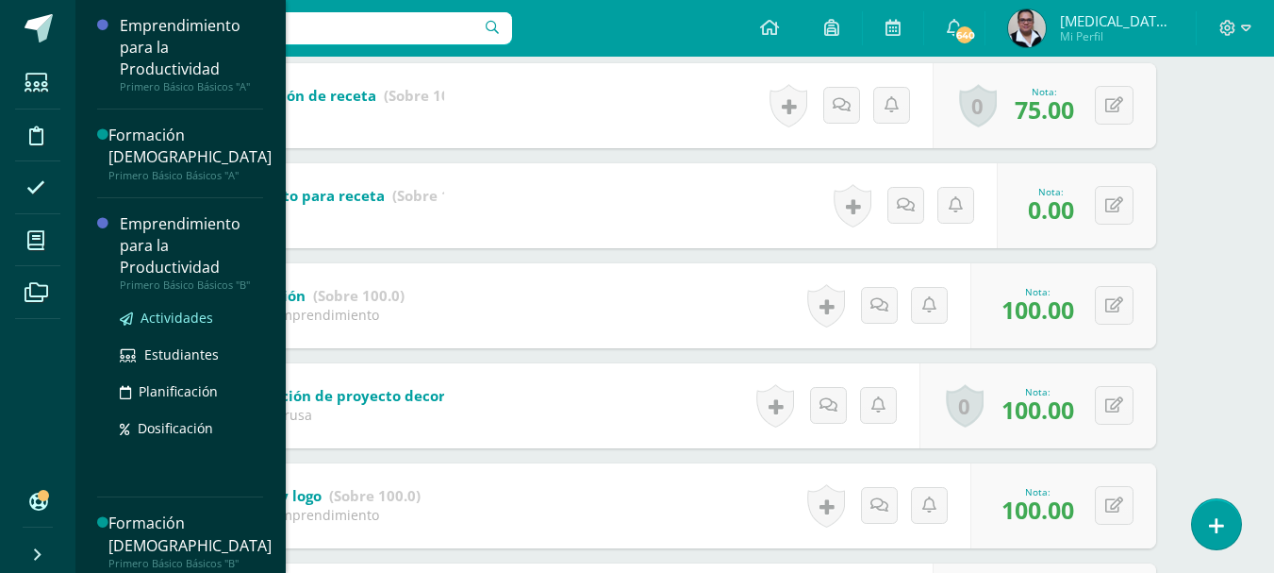
click at [152, 320] on span "Actividades" at bounding box center [177, 317] width 73 height 18
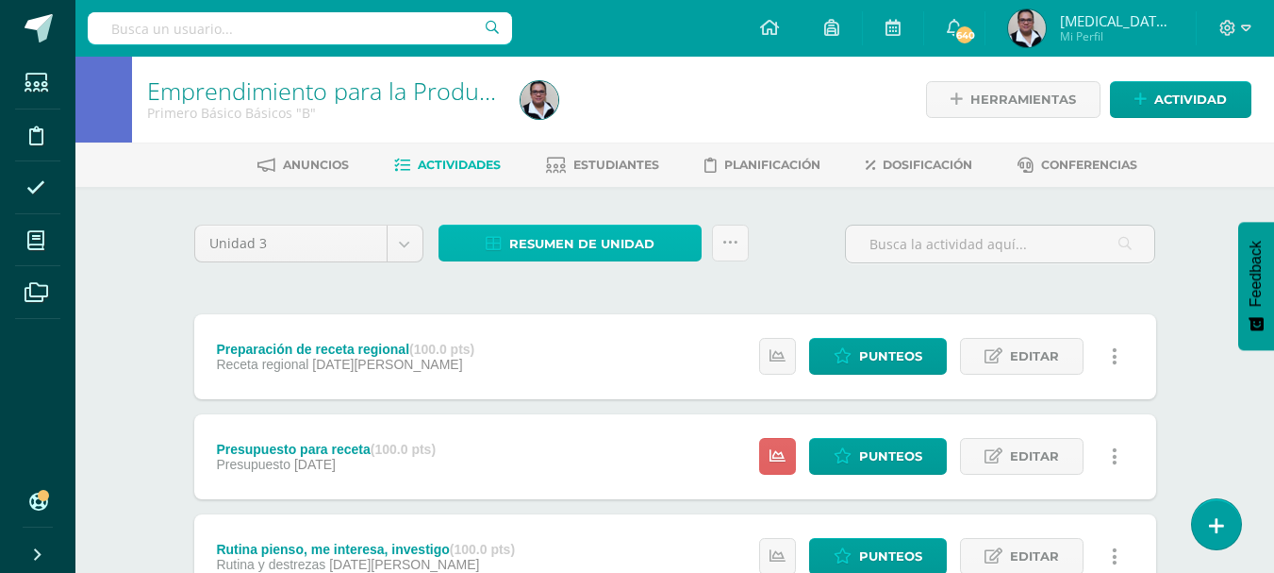
click at [582, 251] on span "Resumen de unidad" at bounding box center [581, 243] width 145 height 35
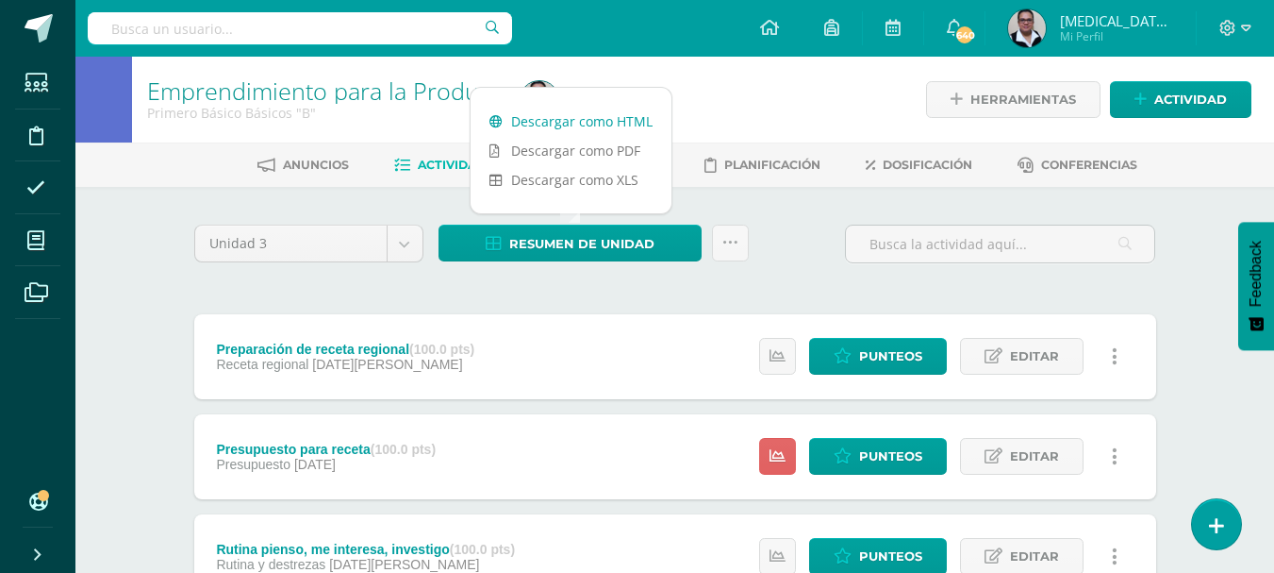
click at [569, 115] on link "Descargar como HTML" at bounding box center [571, 121] width 201 height 29
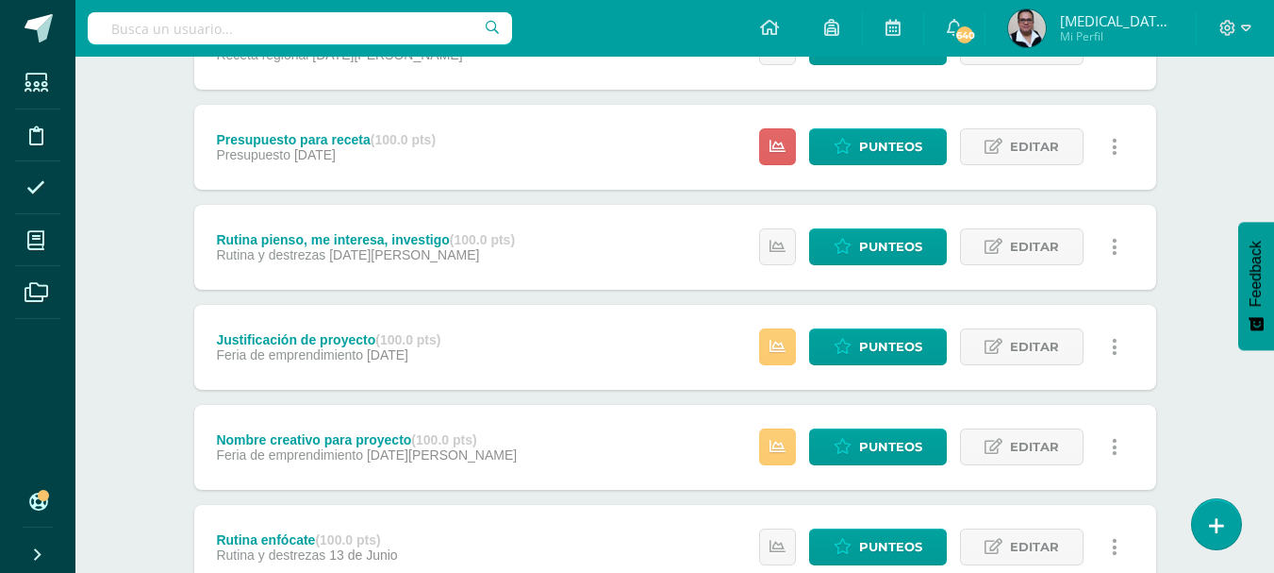
scroll to position [311, 0]
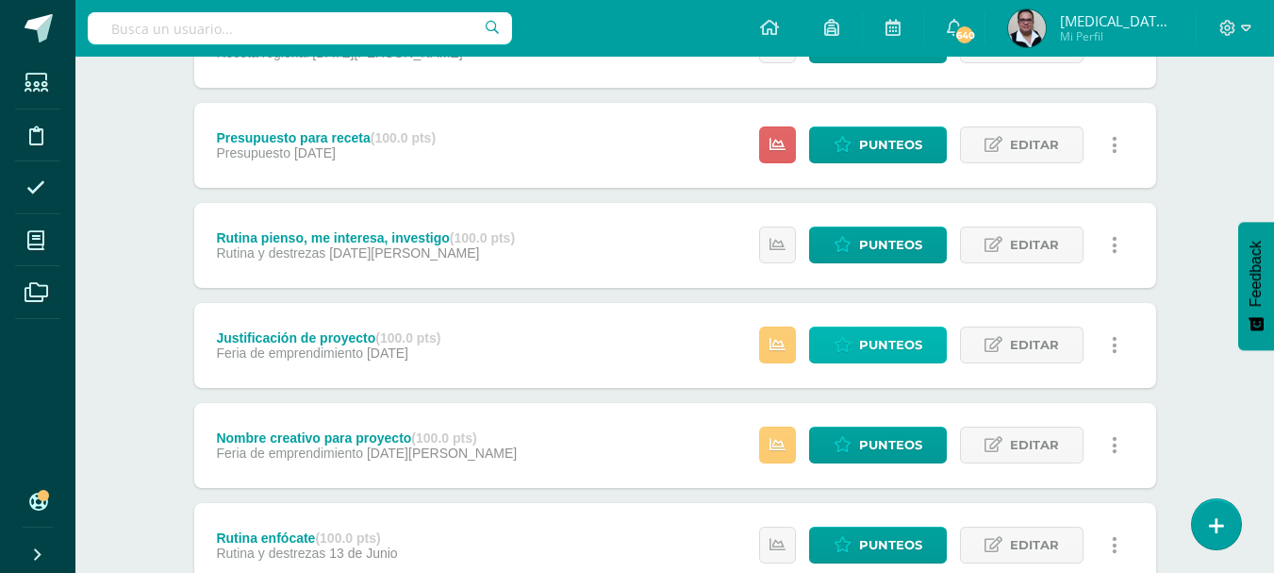
click at [854, 356] on link "Punteos" at bounding box center [878, 344] width 138 height 37
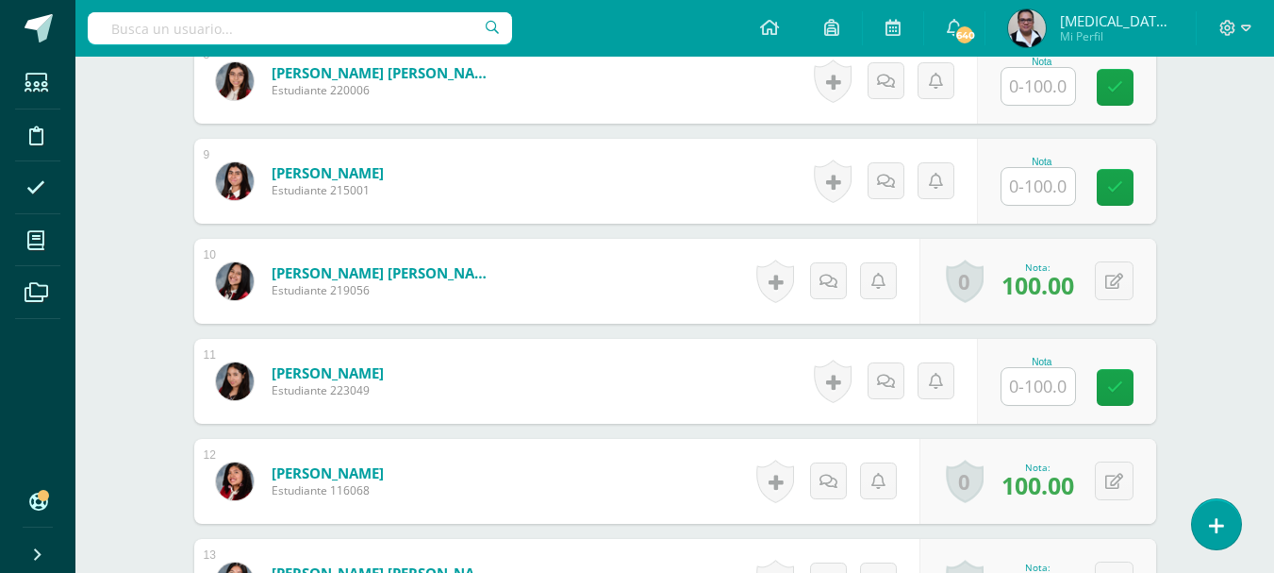
scroll to position [1329, 0]
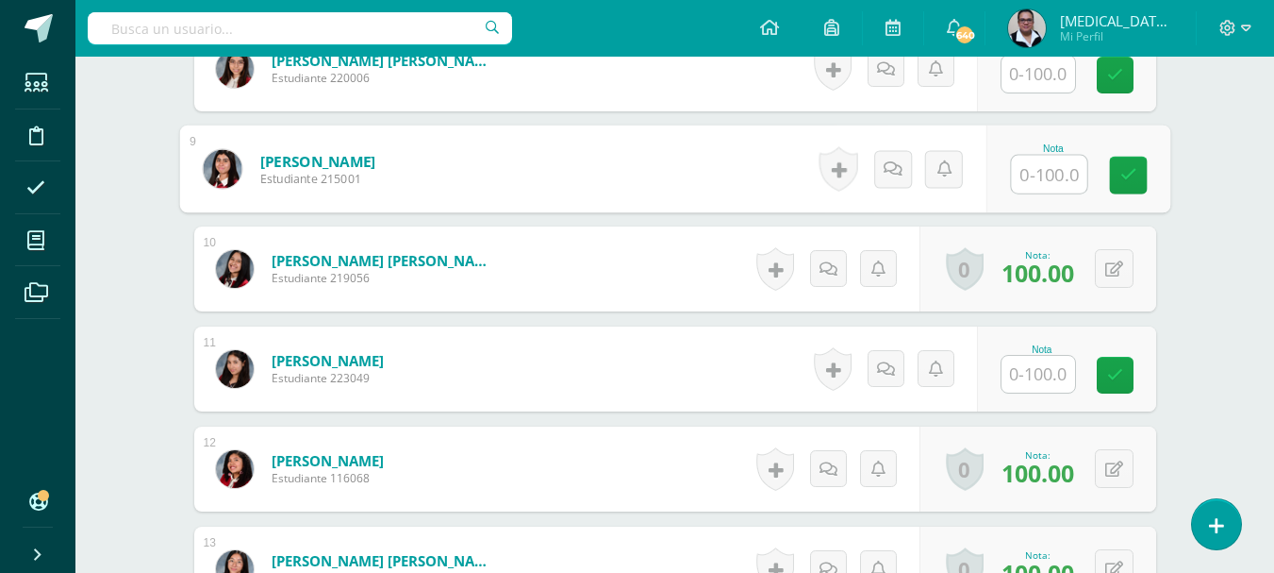
click at [1051, 177] on input "text" at bounding box center [1048, 175] width 75 height 38
click at [1039, 177] on input "|100" at bounding box center [1048, 175] width 75 height 38
type input "100"
click at [1126, 164] on link at bounding box center [1128, 176] width 38 height 38
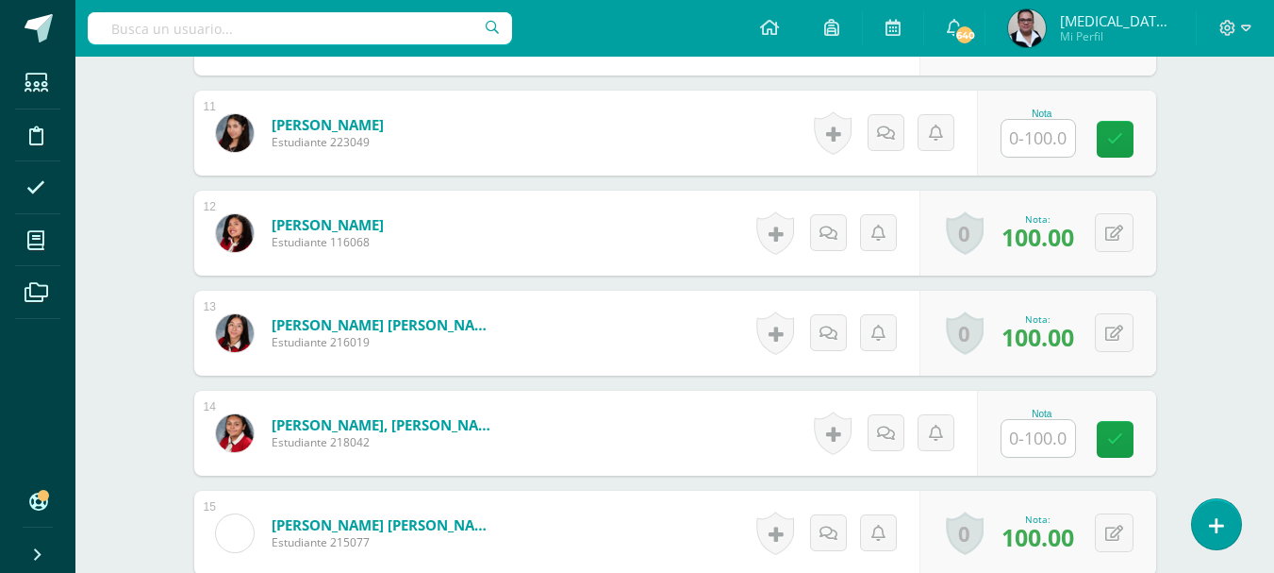
scroll to position [1784, 0]
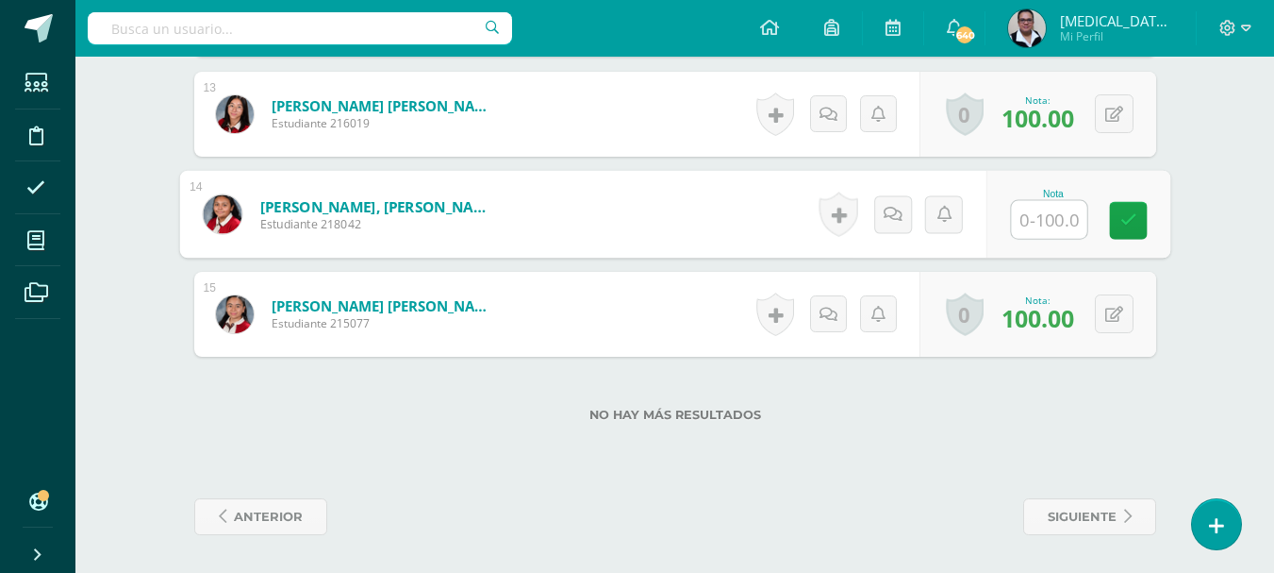
click at [1047, 211] on input "text" at bounding box center [1048, 220] width 75 height 38
type input "100"
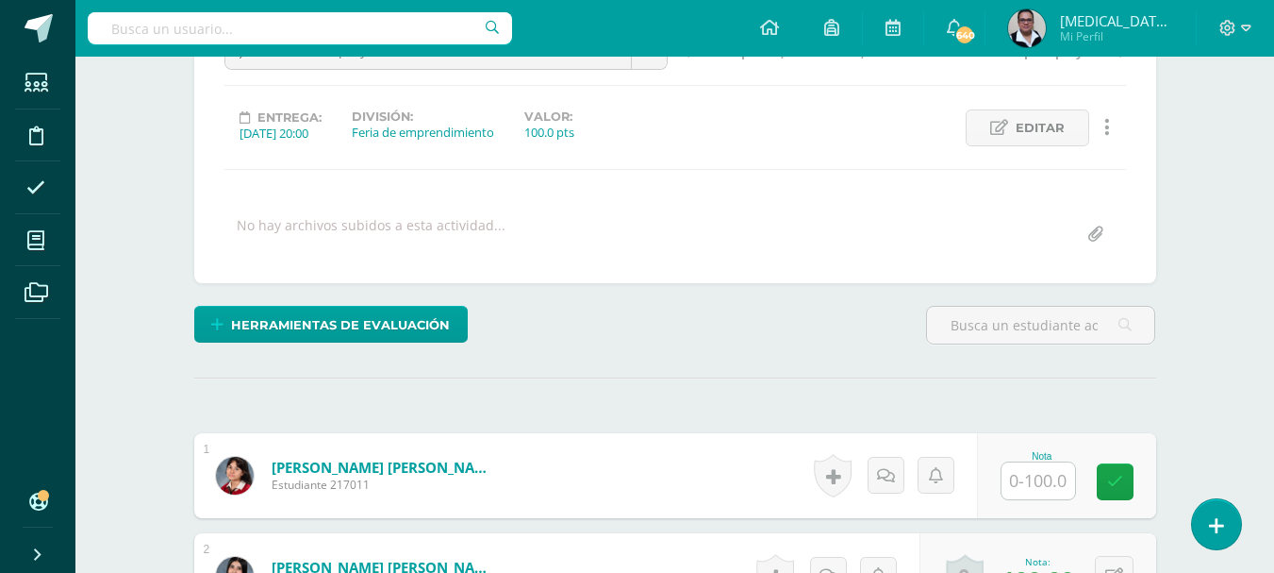
scroll to position [467, 0]
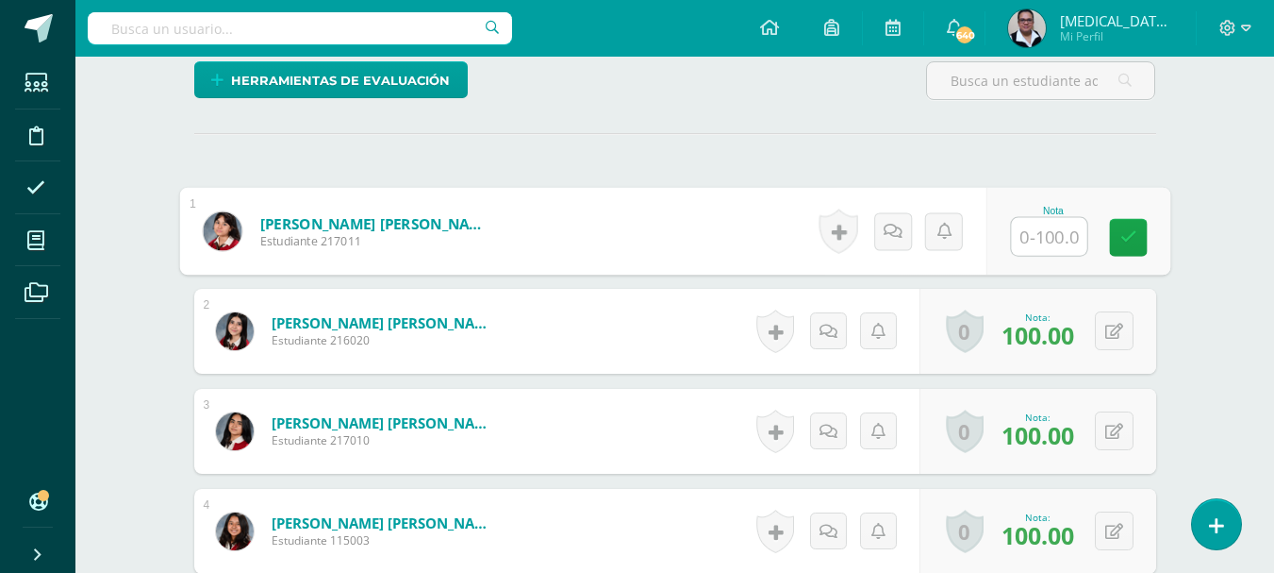
click at [1023, 241] on input "text" at bounding box center [1048, 237] width 75 height 38
type input "100"
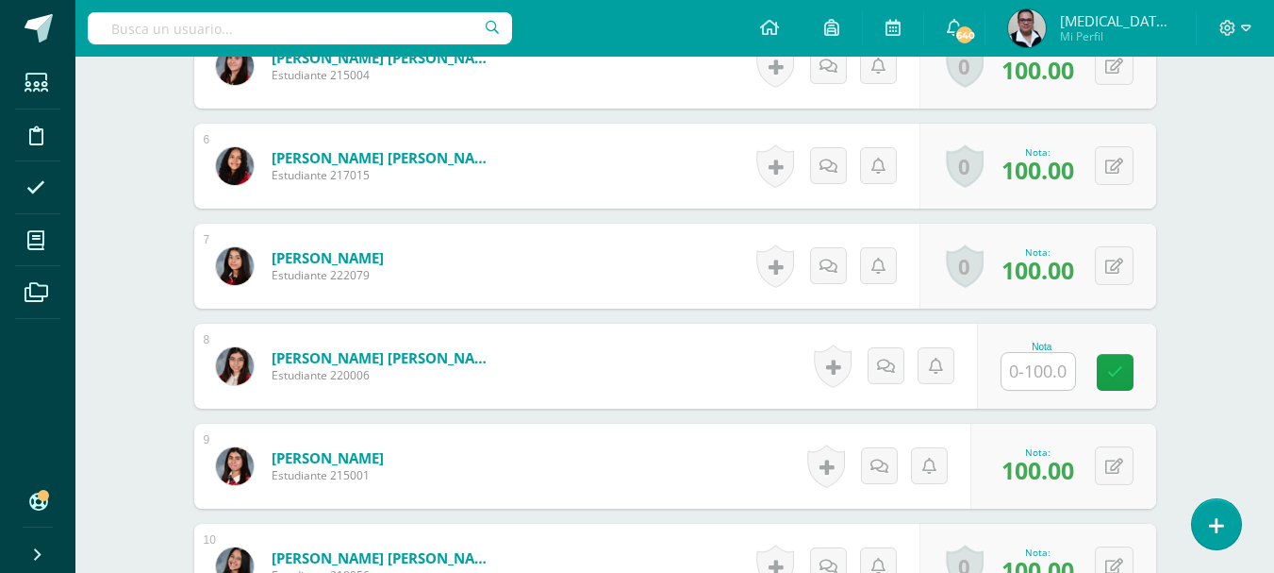
scroll to position [1077, 0]
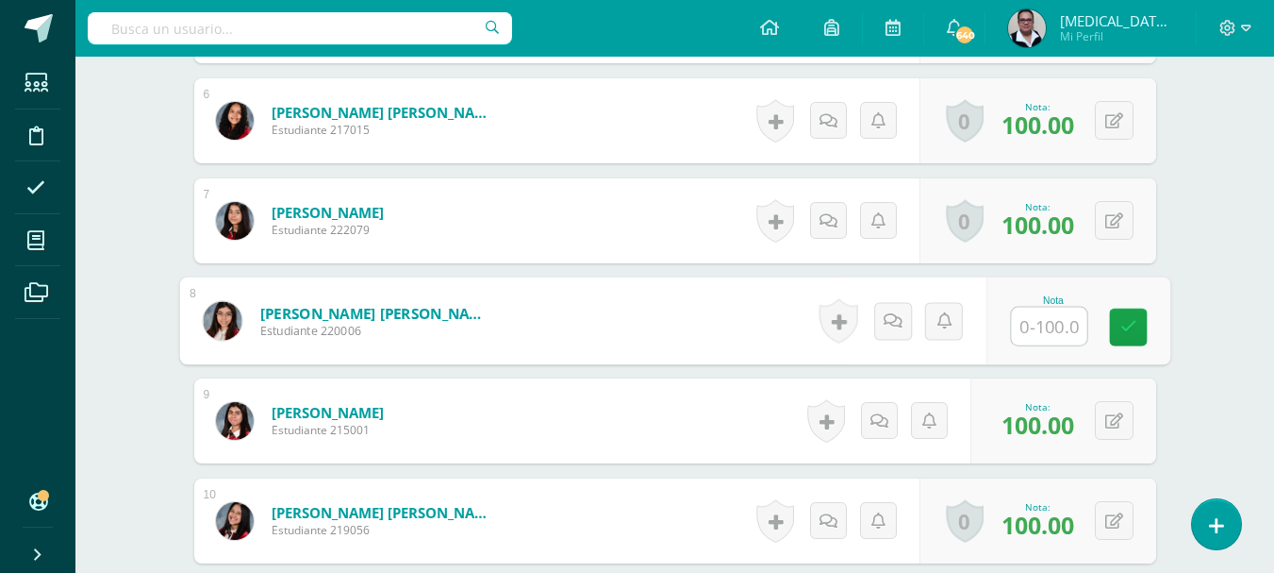
click at [1055, 324] on input "text" at bounding box center [1048, 327] width 75 height 38
type input "100"
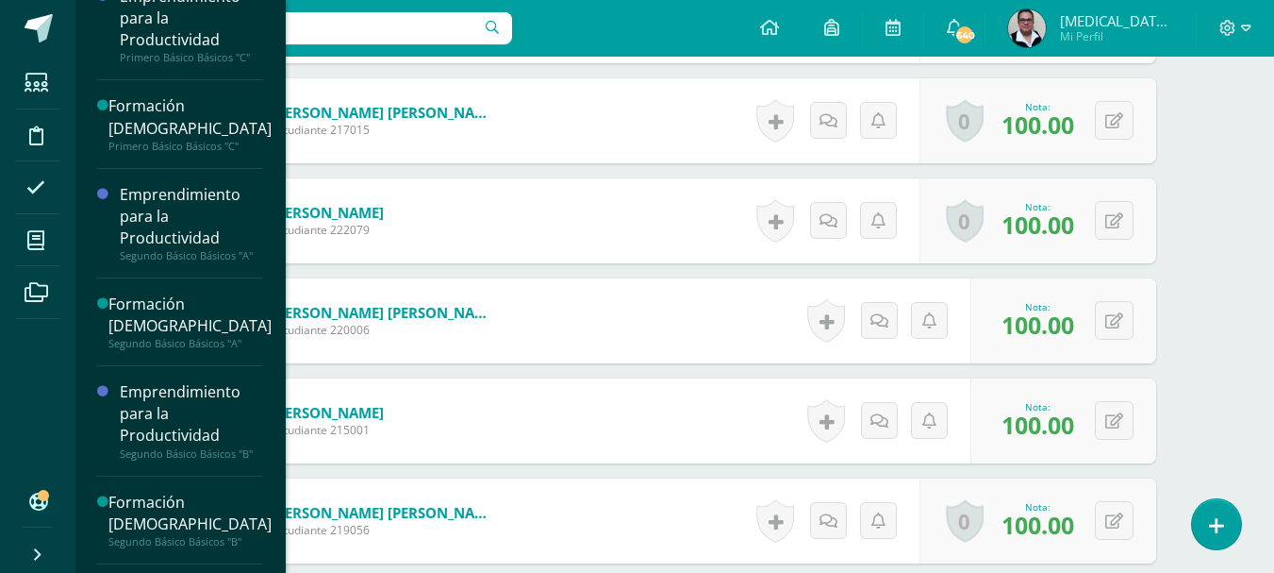
scroll to position [442, 0]
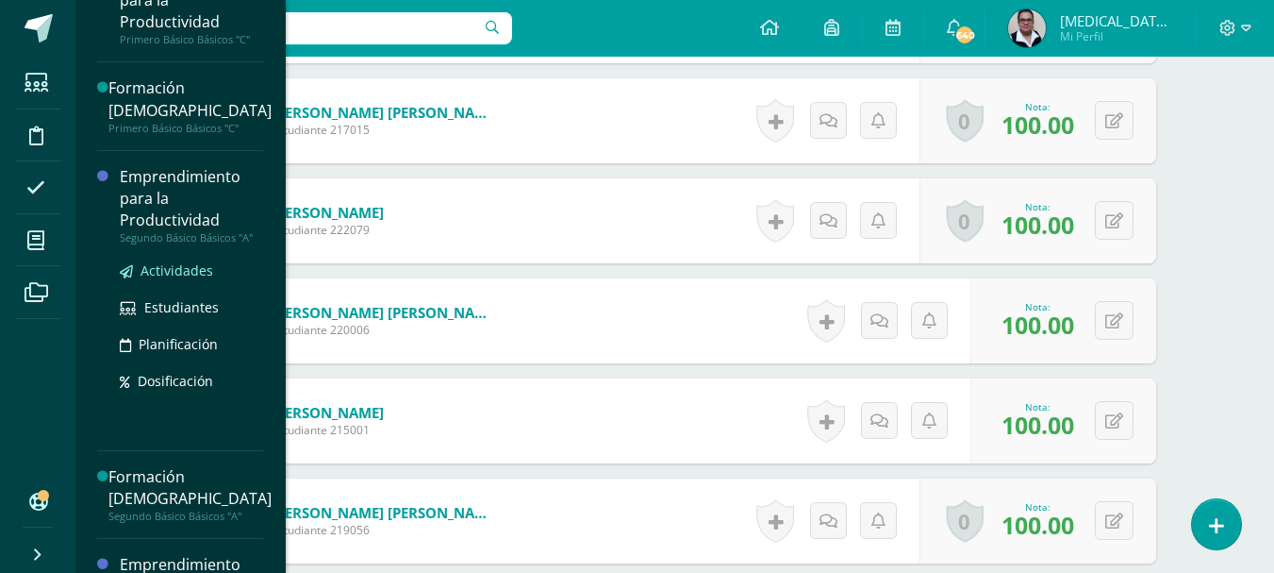
click at [158, 277] on span "Actividades" at bounding box center [177, 270] width 73 height 18
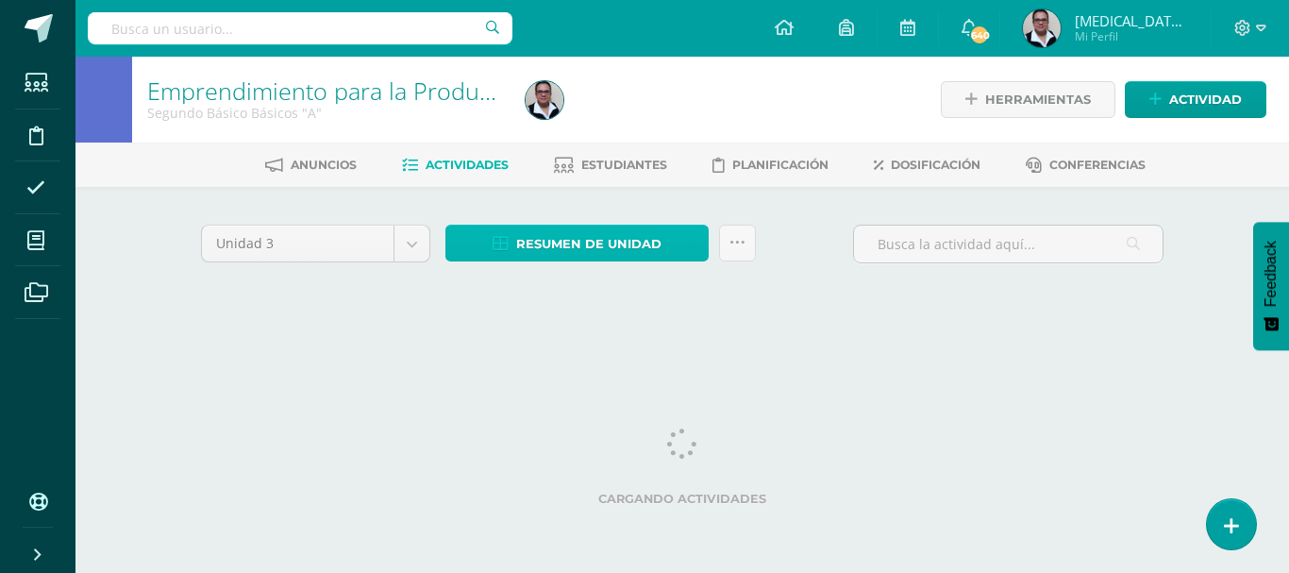
click at [563, 242] on span "Resumen de unidad" at bounding box center [588, 243] width 145 height 35
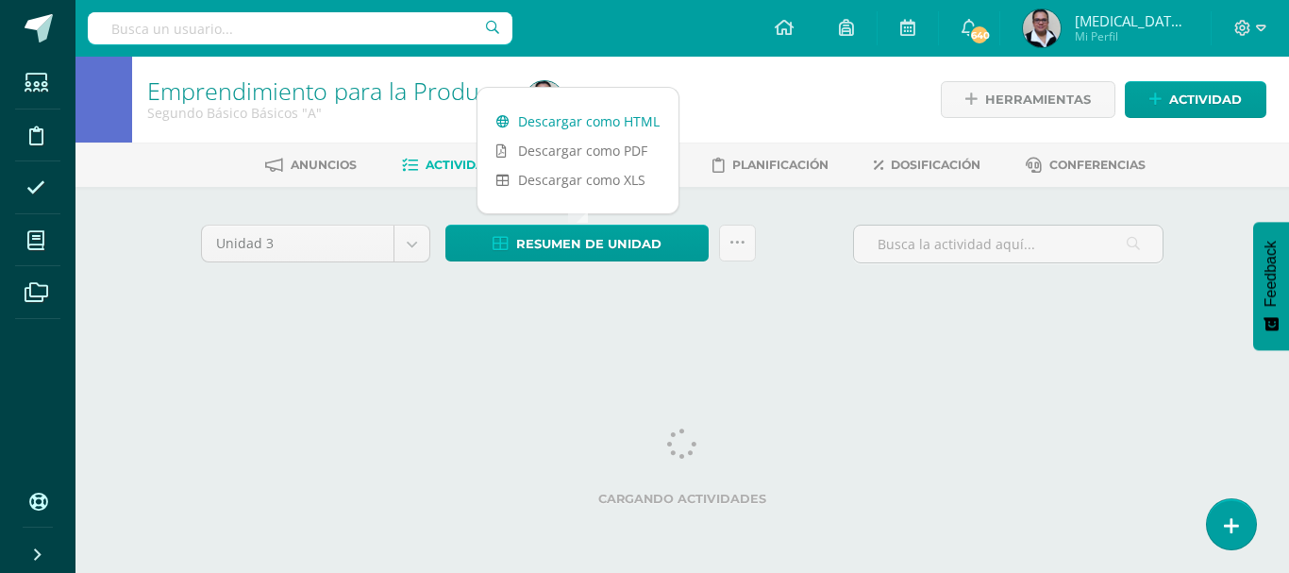
click at [575, 125] on link "Descargar como HTML" at bounding box center [577, 121] width 201 height 29
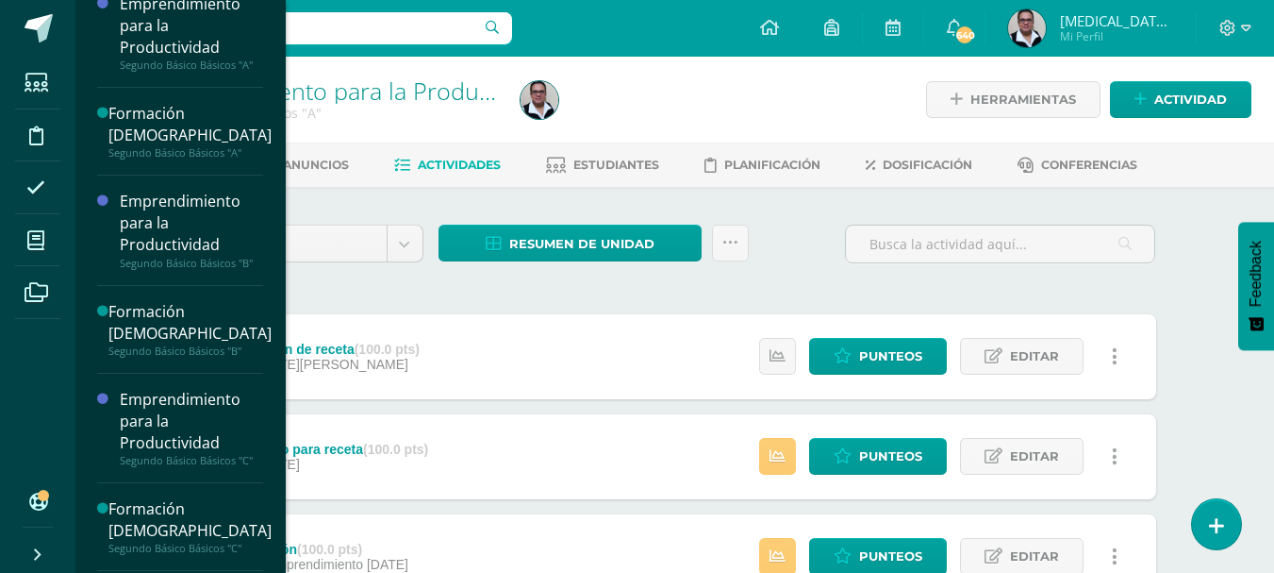
scroll to position [644, 0]
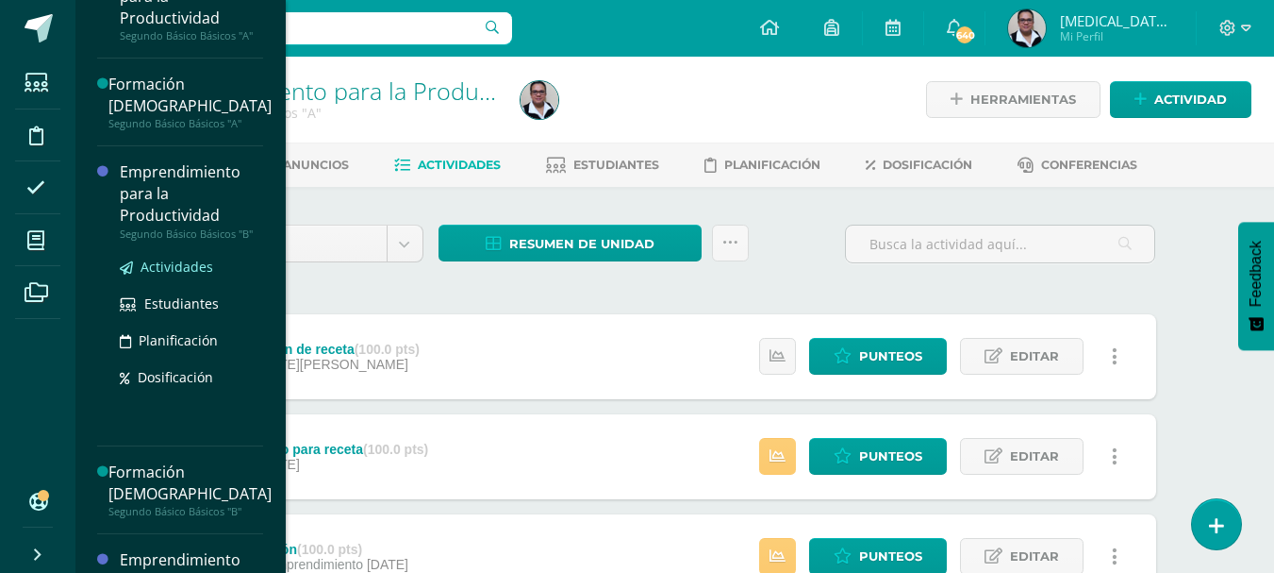
click at [171, 267] on span "Actividades" at bounding box center [177, 267] width 73 height 18
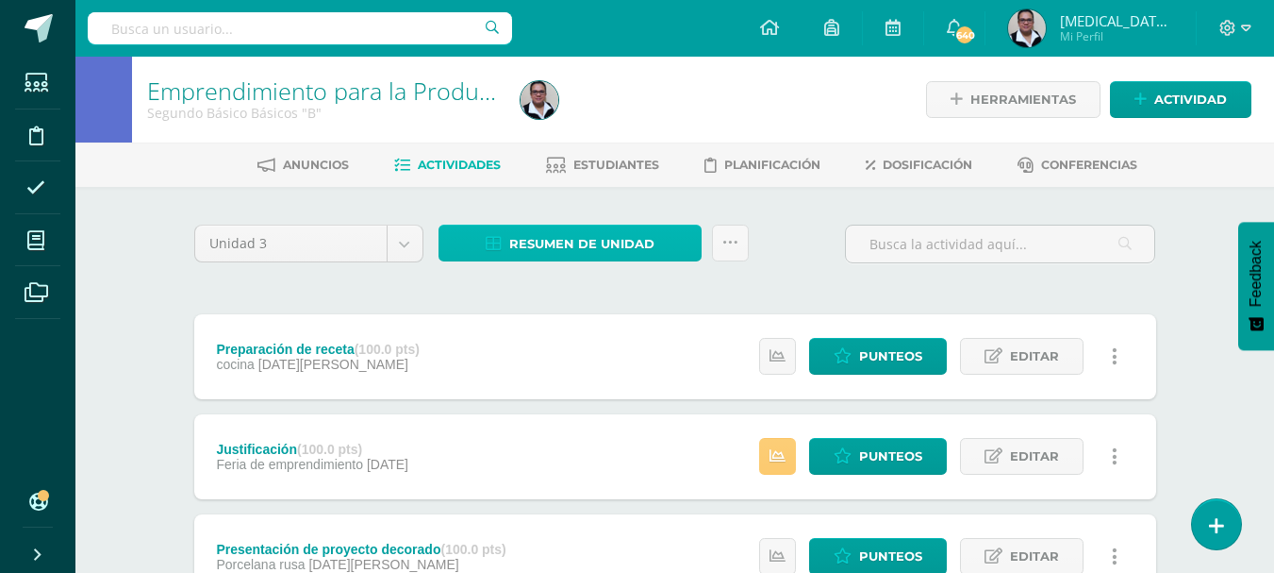
click at [521, 244] on span "Resumen de unidad" at bounding box center [581, 243] width 145 height 35
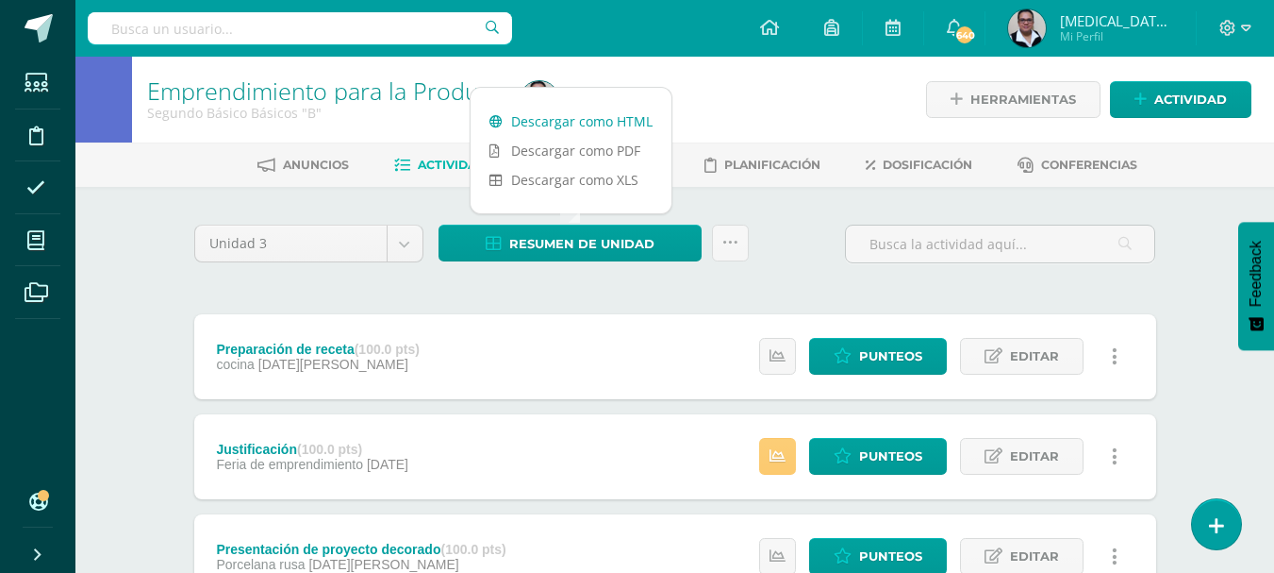
click at [554, 122] on link "Descargar como HTML" at bounding box center [571, 121] width 201 height 29
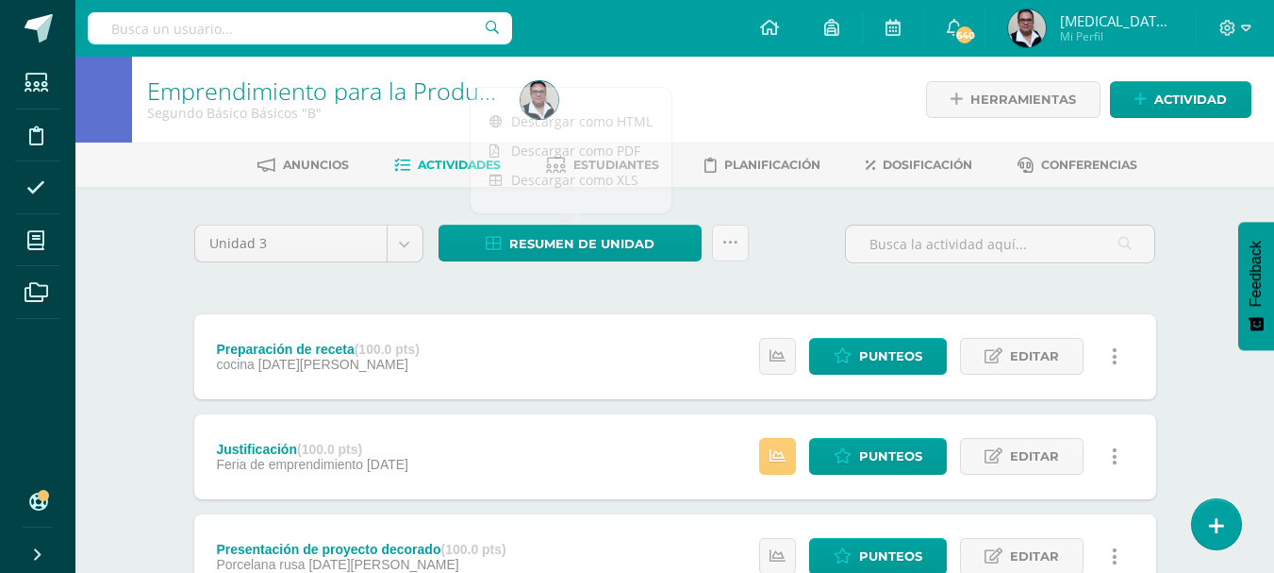
click at [759, 262] on div "Unidad 3 Unidad 1 Unidad 2 Unidad 3 Unidad 4 Resumen de unidad Subir actividade…" at bounding box center [675, 251] width 977 height 54
click at [640, 161] on span "Estudiantes" at bounding box center [617, 165] width 86 height 14
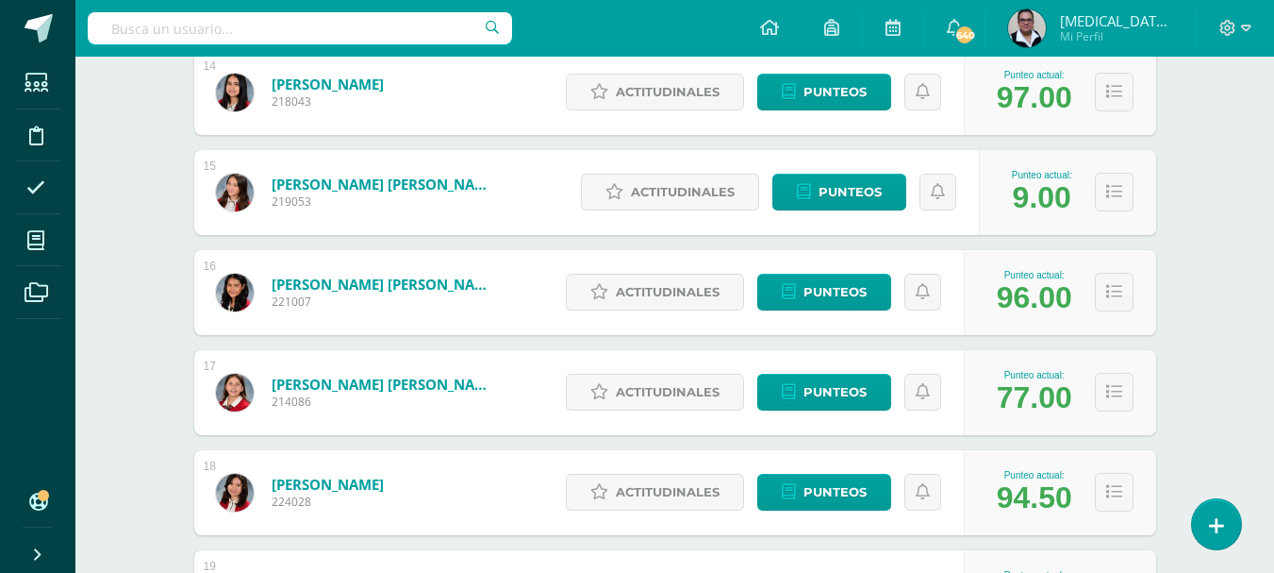
scroll to position [1911, 0]
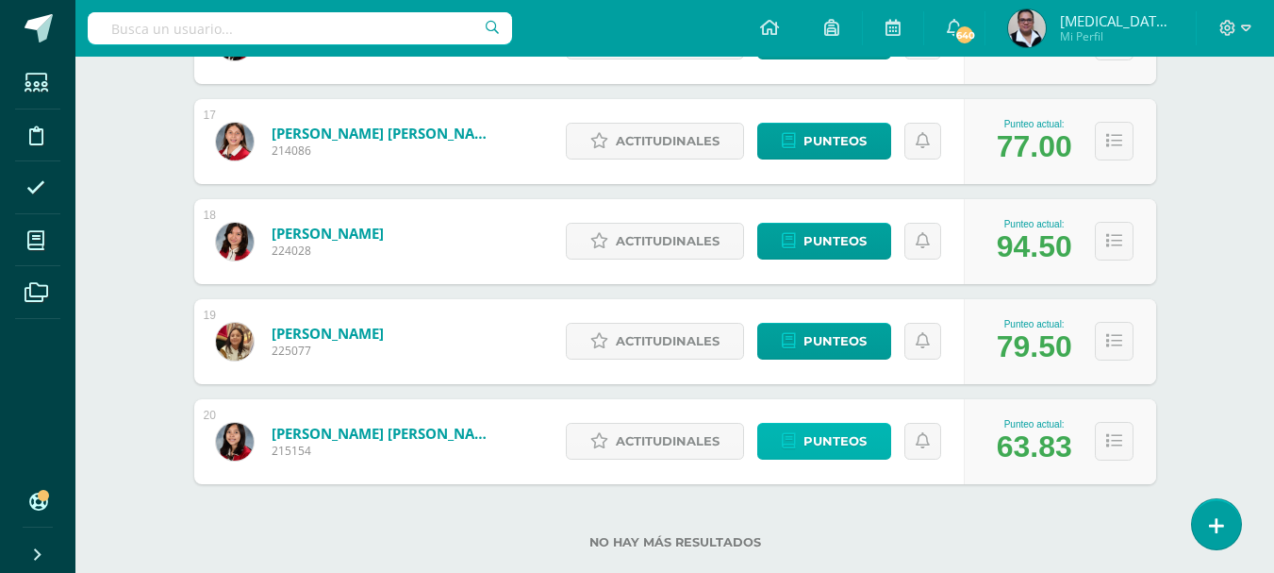
click at [815, 454] on span "Punteos" at bounding box center [835, 441] width 63 height 35
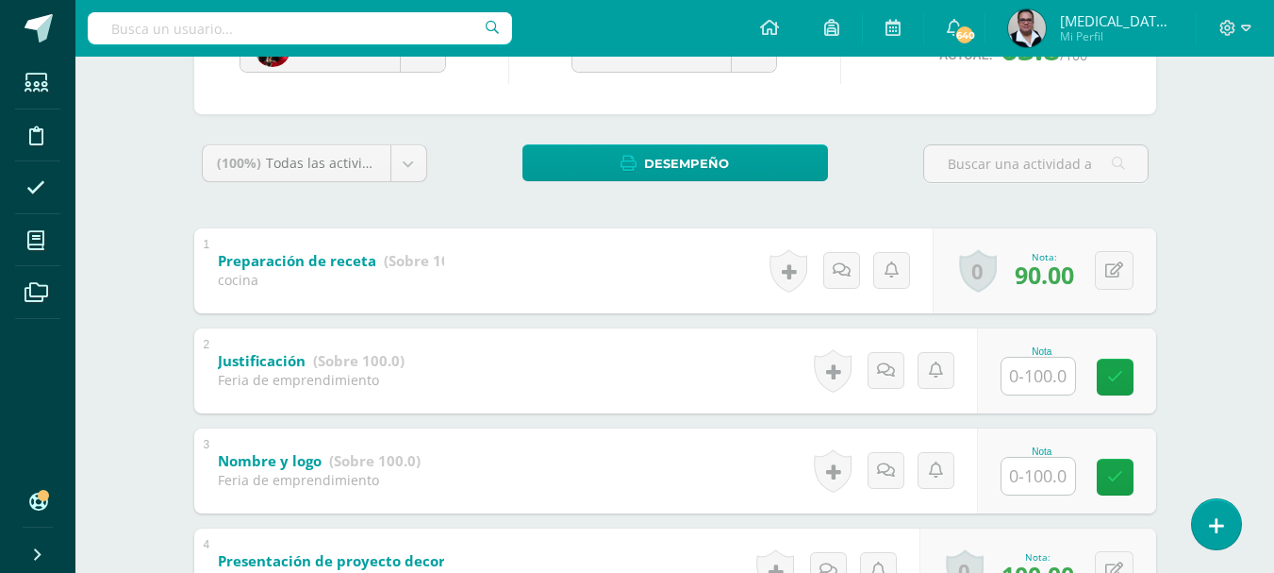
scroll to position [318, 0]
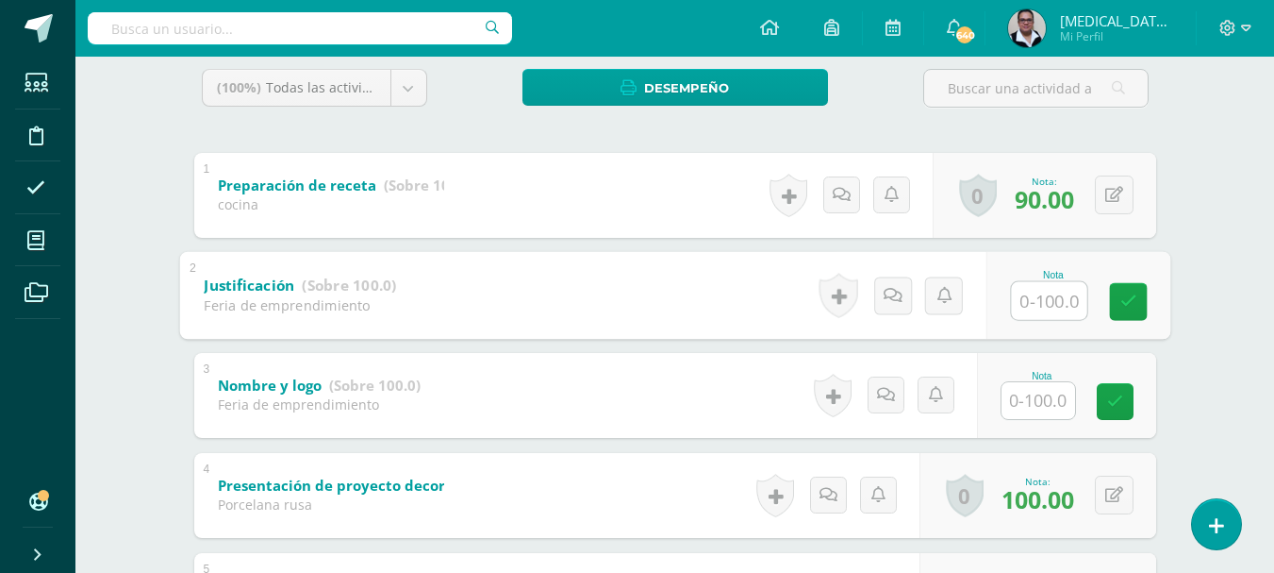
click at [1061, 308] on input "text" at bounding box center [1048, 300] width 75 height 38
type input "90"
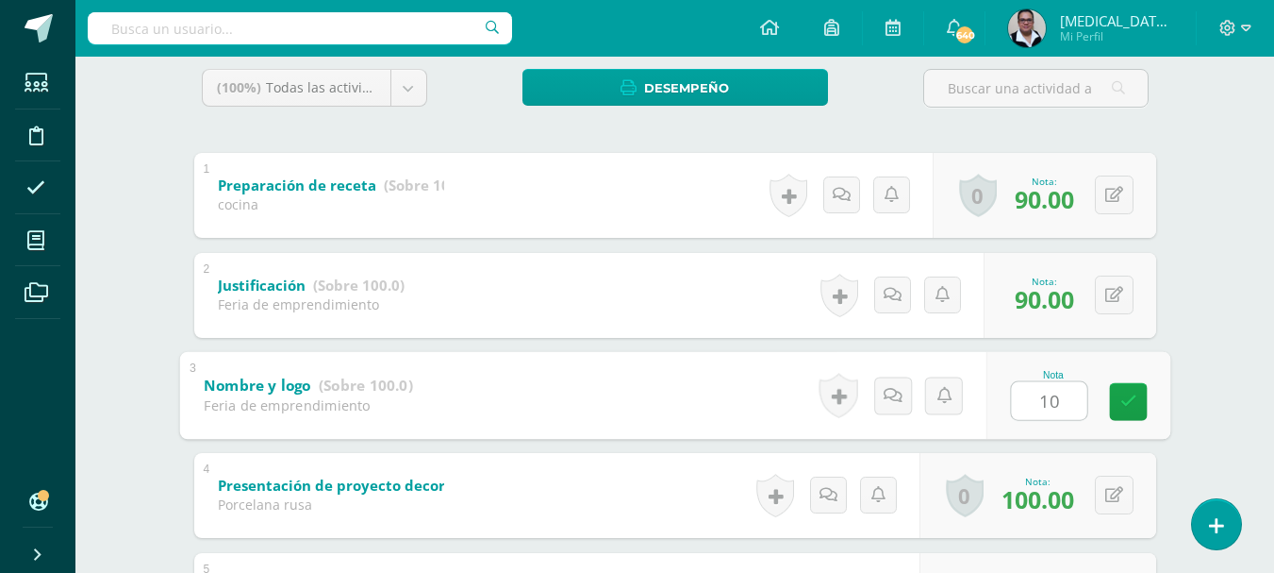
type input "100"
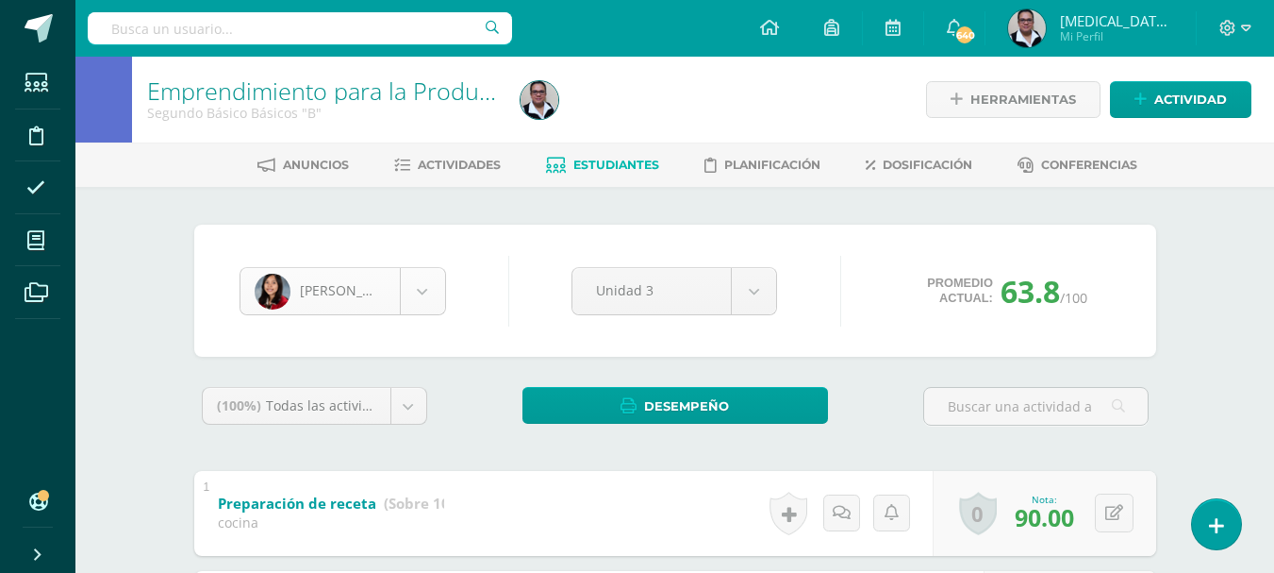
scroll to position [1106, 0]
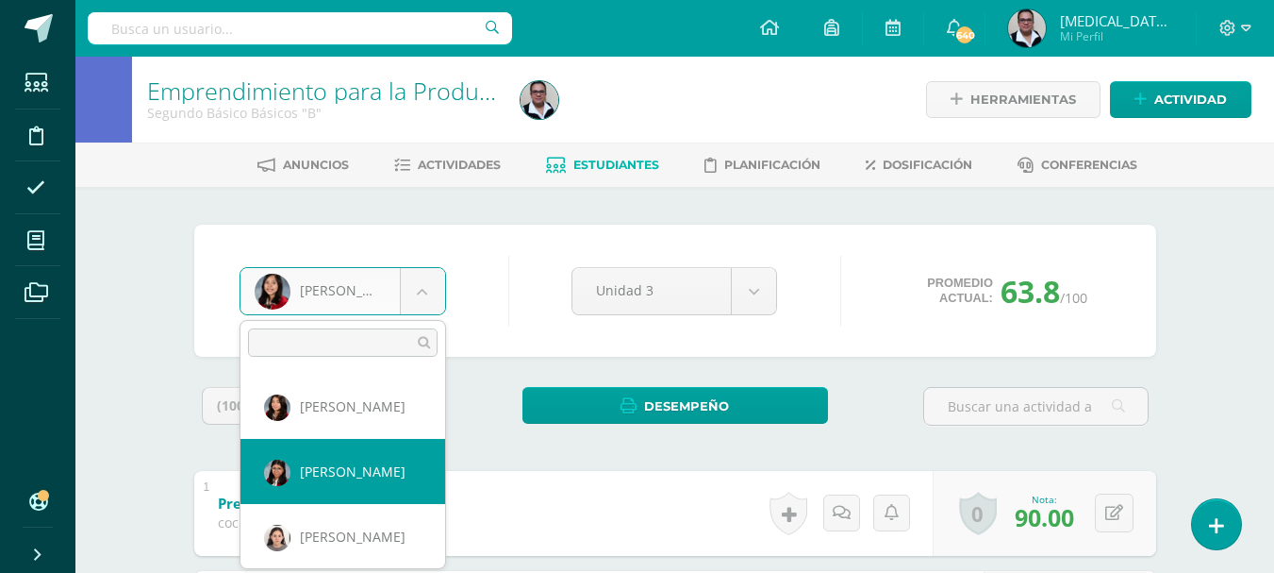
select select "3403"
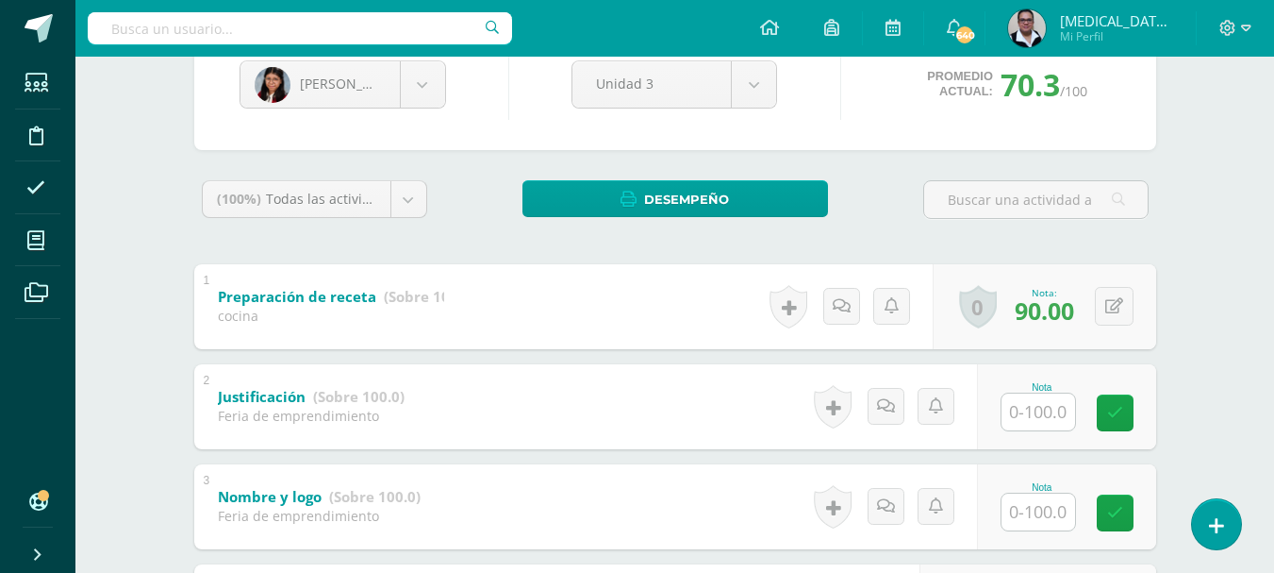
scroll to position [224, 0]
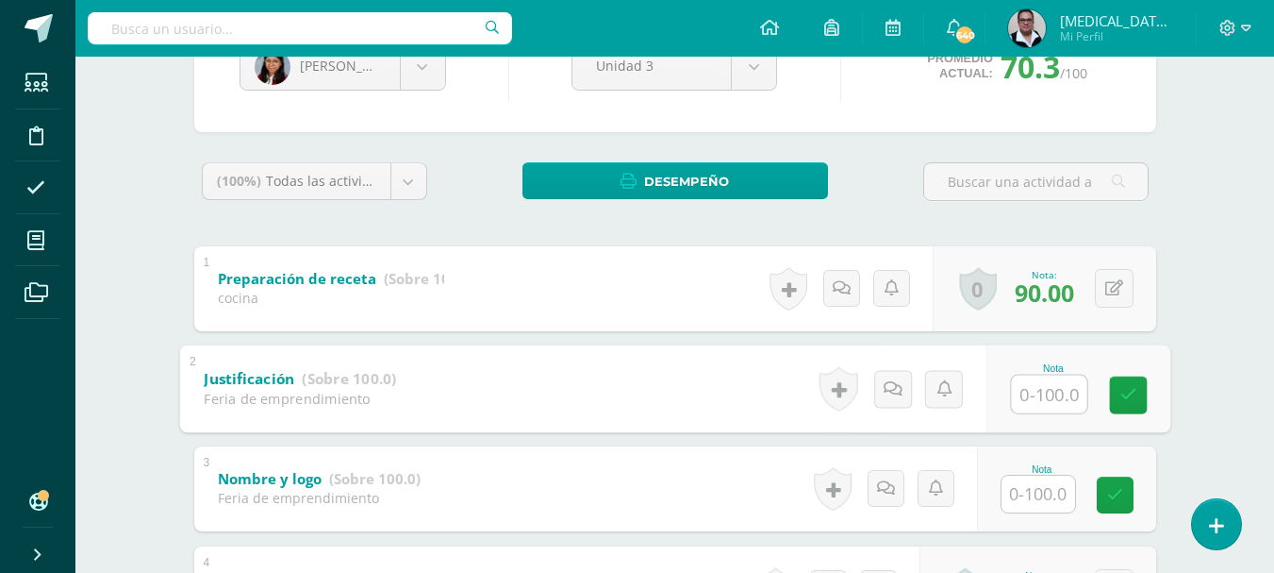
click at [1043, 397] on input "text" at bounding box center [1048, 393] width 75 height 38
type input "0"
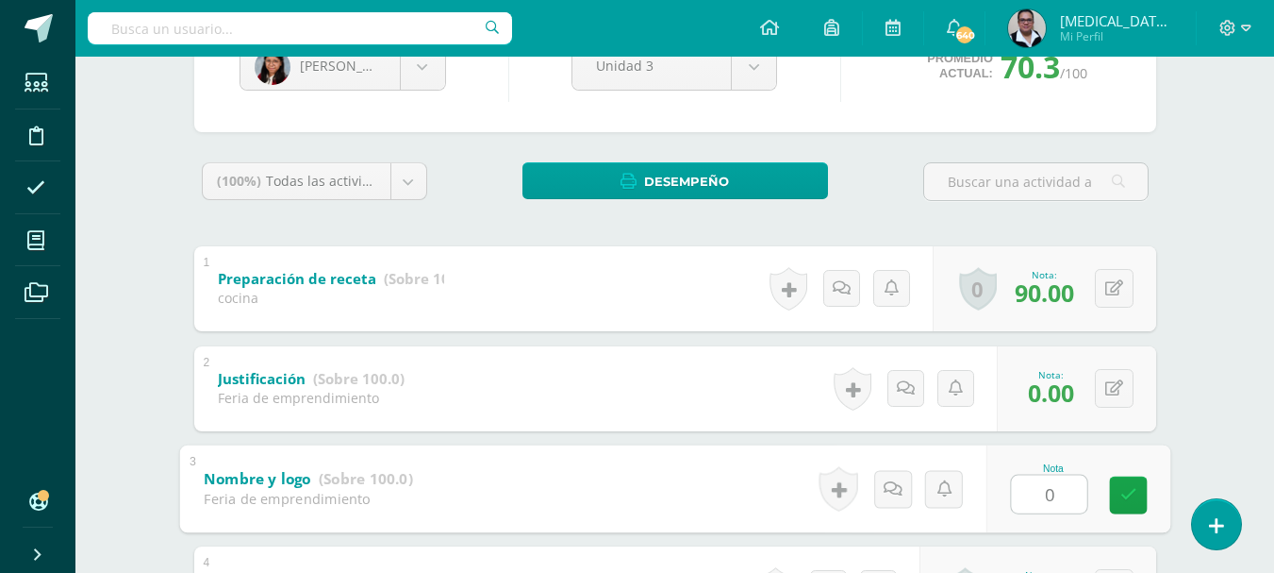
type input "0"
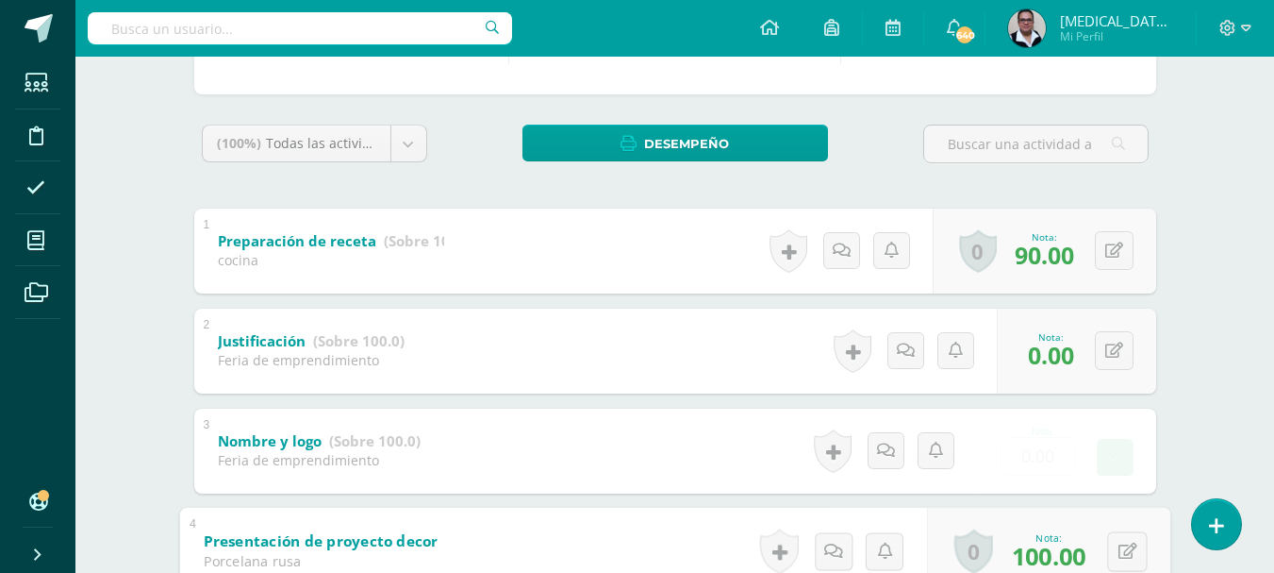
click at [954, 528] on link "0" at bounding box center [973, 550] width 39 height 44
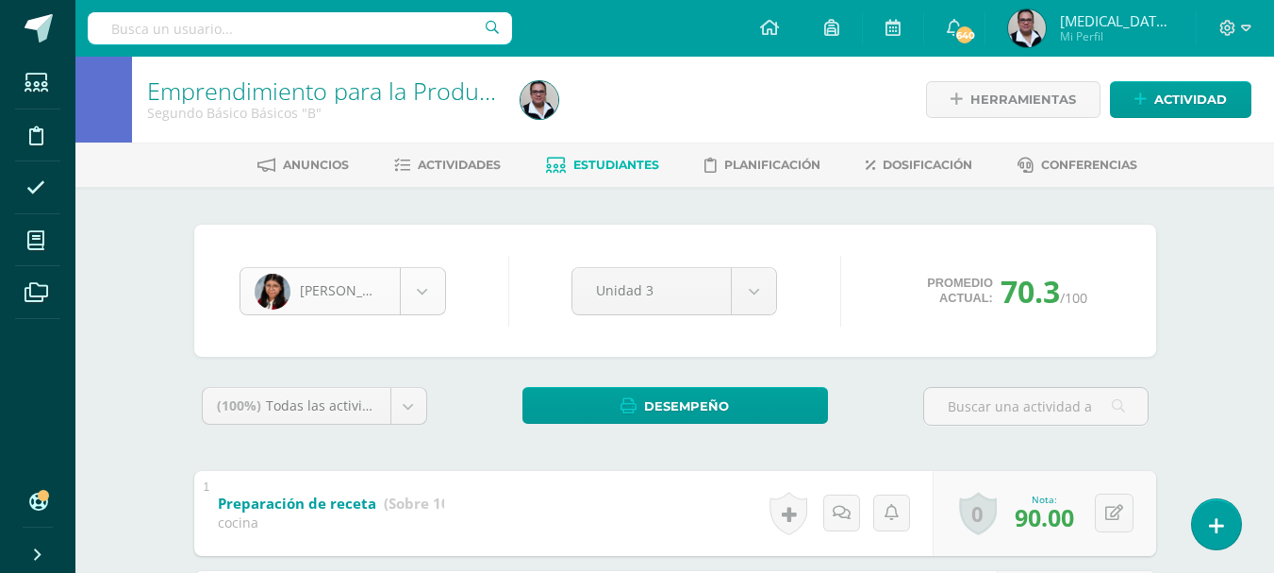
scroll to position [390, 0]
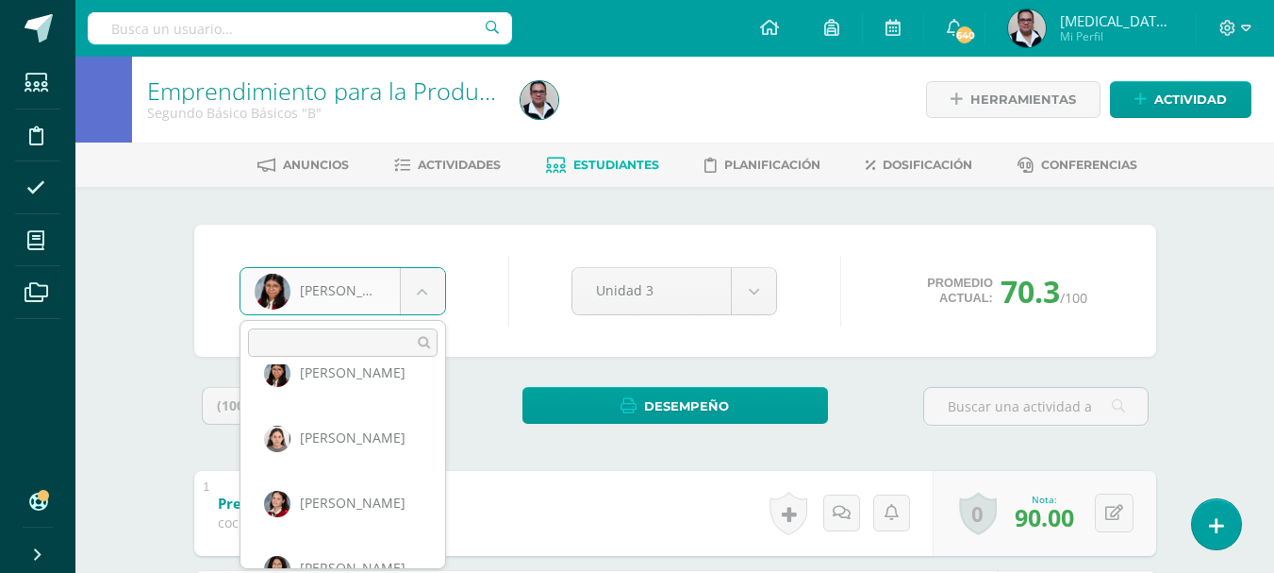
scroll to position [560, 0]
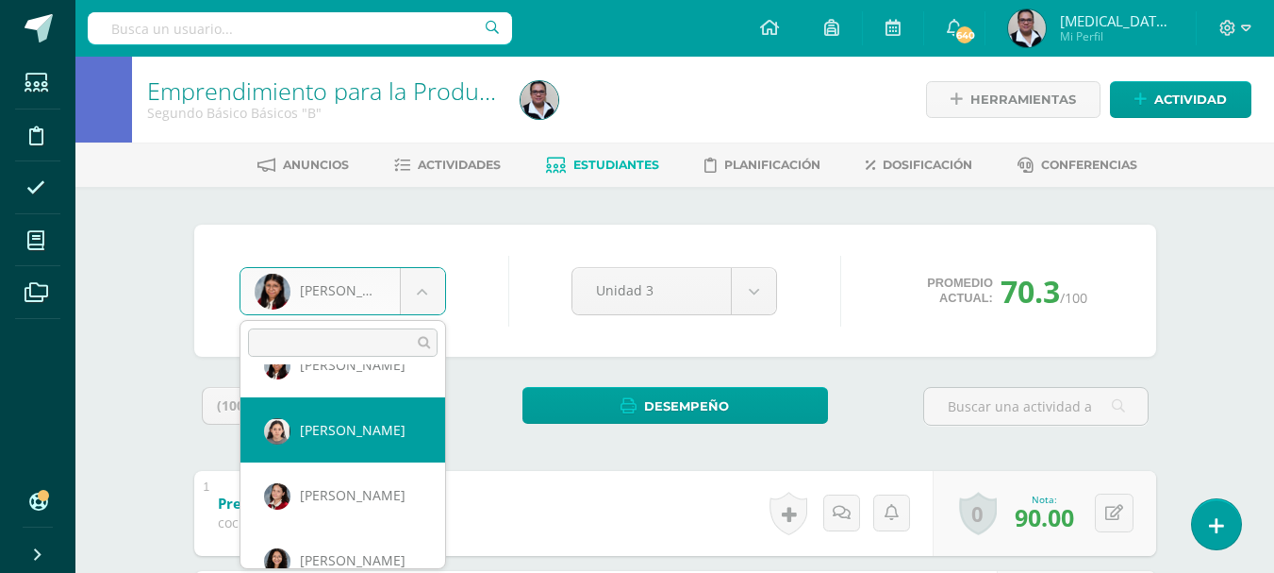
select select "3695"
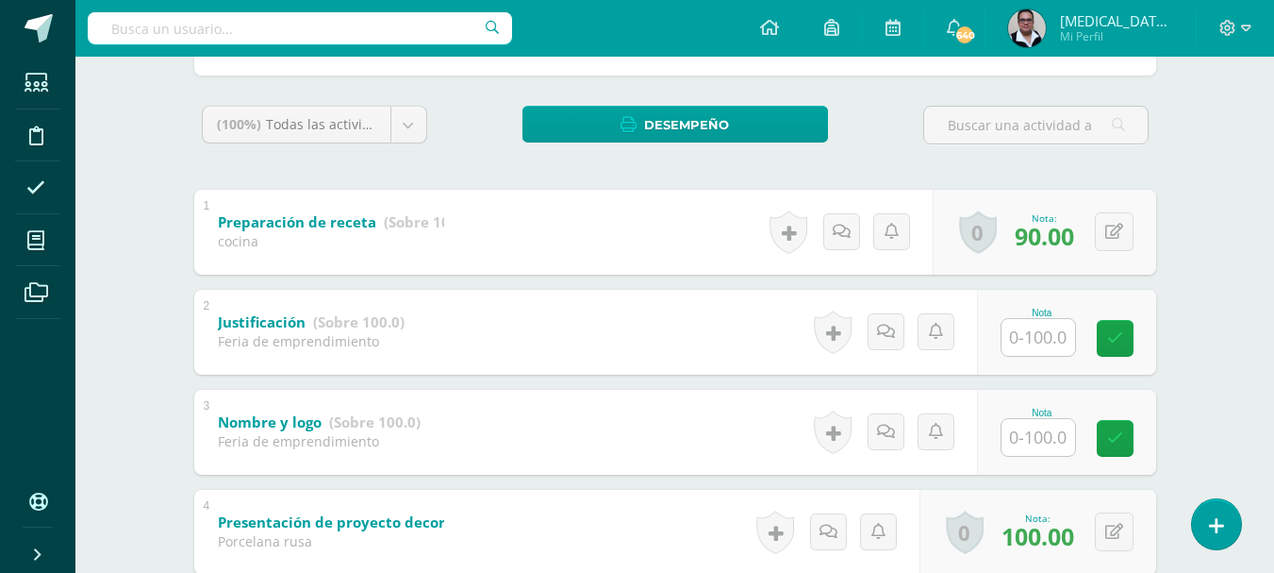
scroll to position [24, 0]
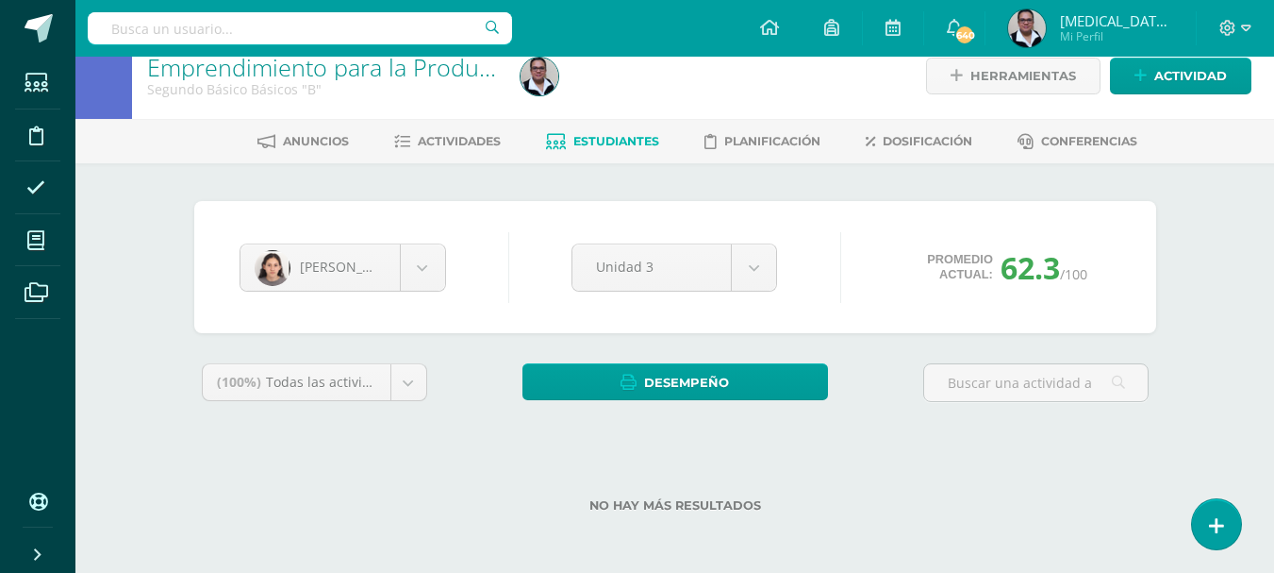
drag, startPoint x: 1287, startPoint y: 124, endPoint x: 1288, endPoint y: 210, distance: 86.8
click at [1273, 210] on html "Estudiantes Disciplina Asistencia Mis cursos Archivos Soporte Ayuda Reportar un…" at bounding box center [637, 274] width 1274 height 596
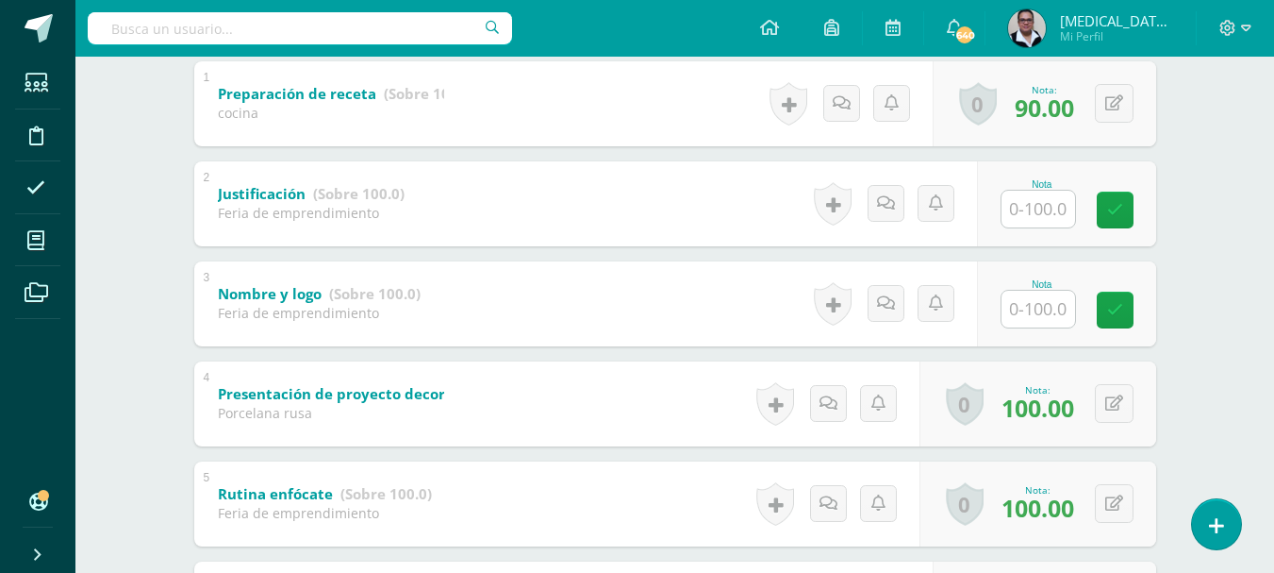
scroll to position [418, 0]
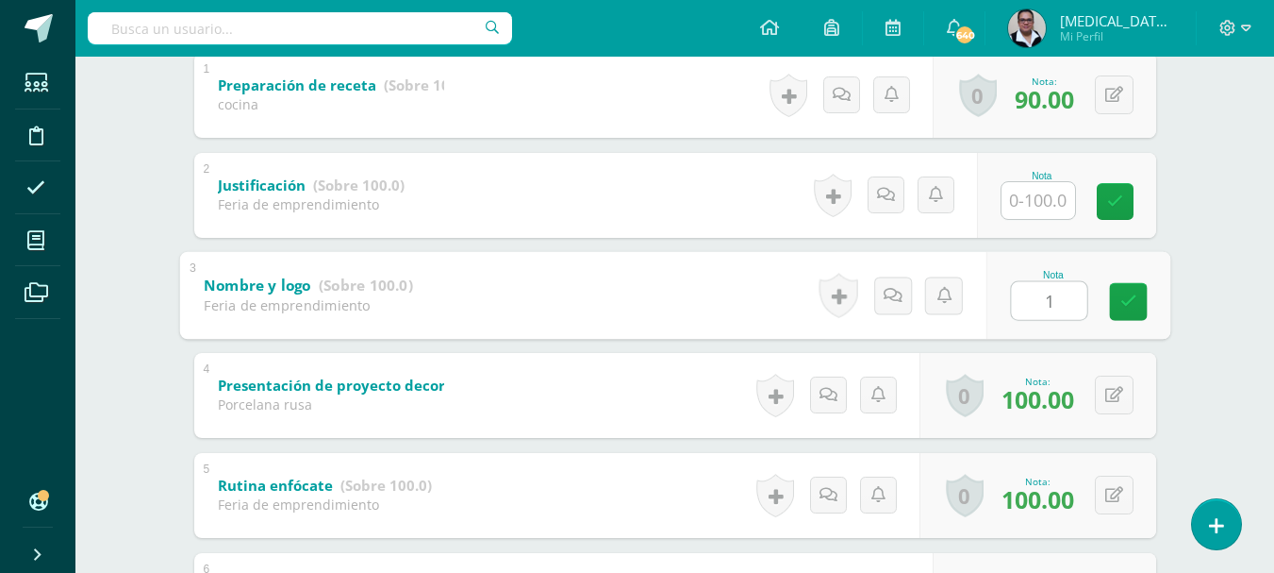
click at [1023, 312] on input "1" at bounding box center [1048, 300] width 75 height 38
type input "100"
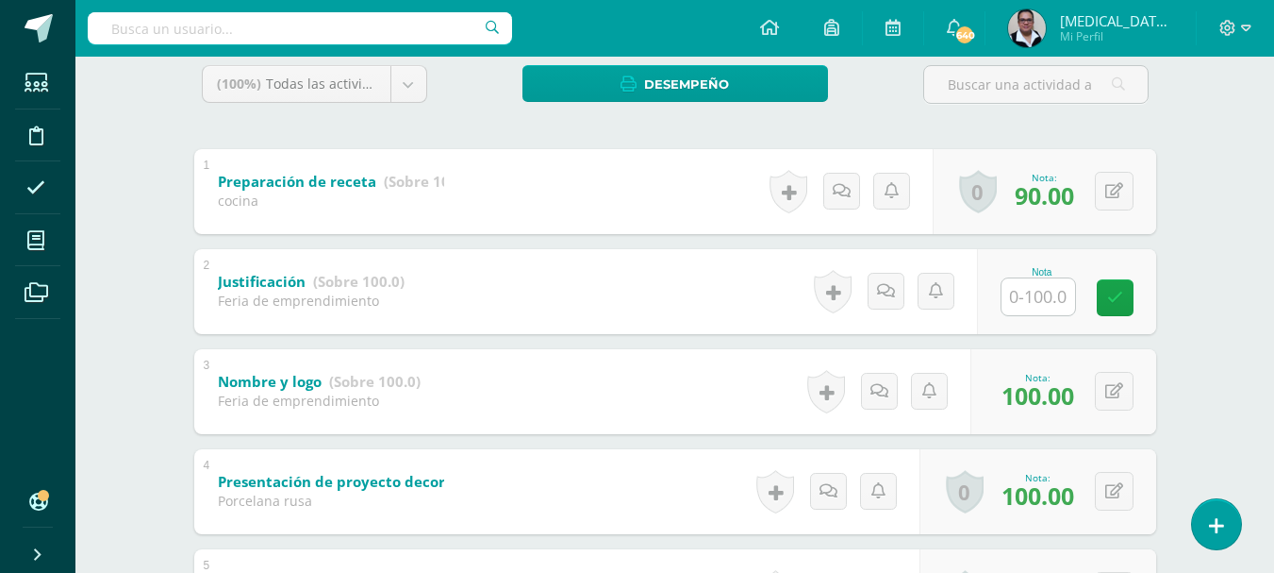
scroll to position [0, 0]
